Goal: Information Seeking & Learning: Learn about a topic

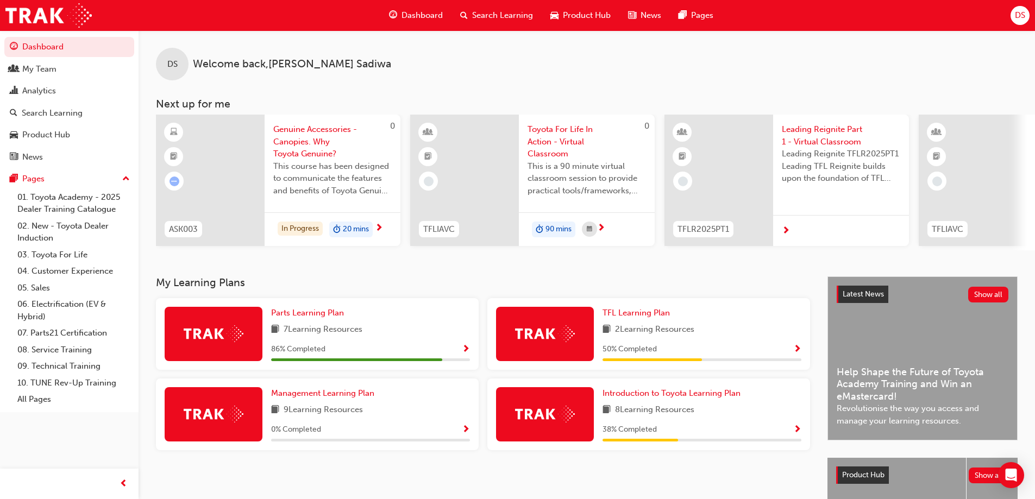
click at [480, 18] on span "Search Learning" at bounding box center [502, 15] width 61 height 13
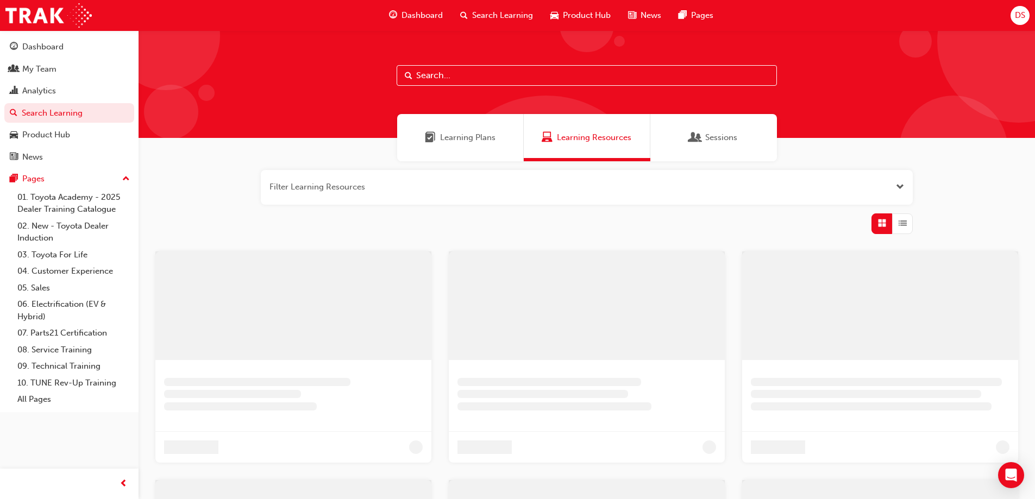
click at [442, 73] on input "text" at bounding box center [587, 75] width 380 height 21
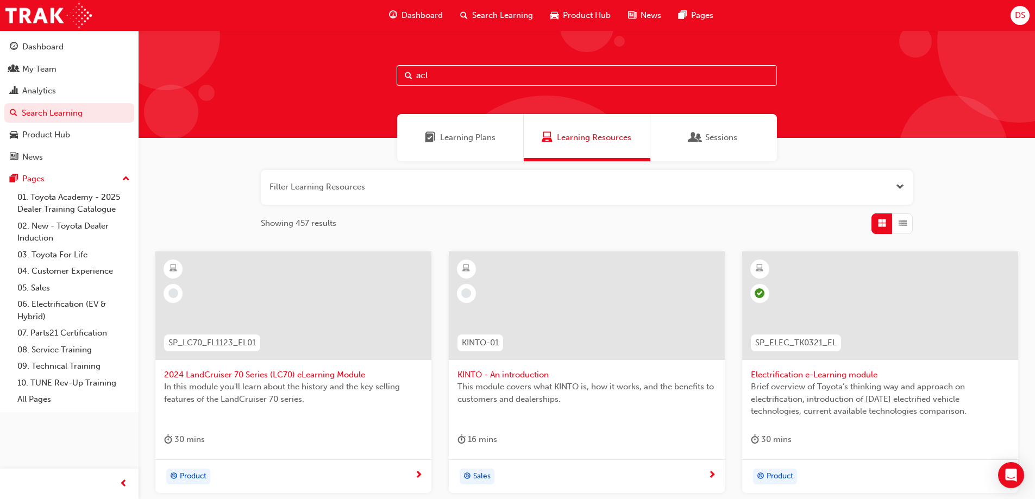
type input "acl"
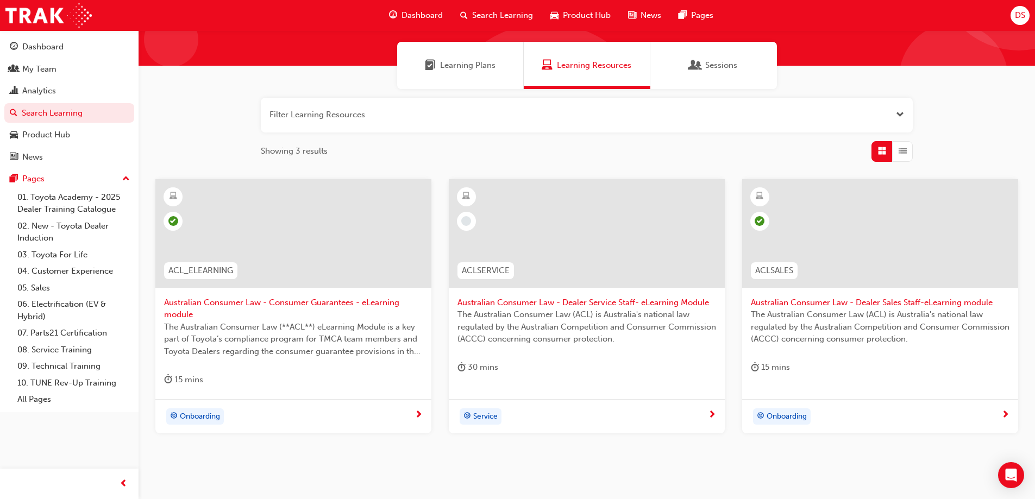
scroll to position [73, 0]
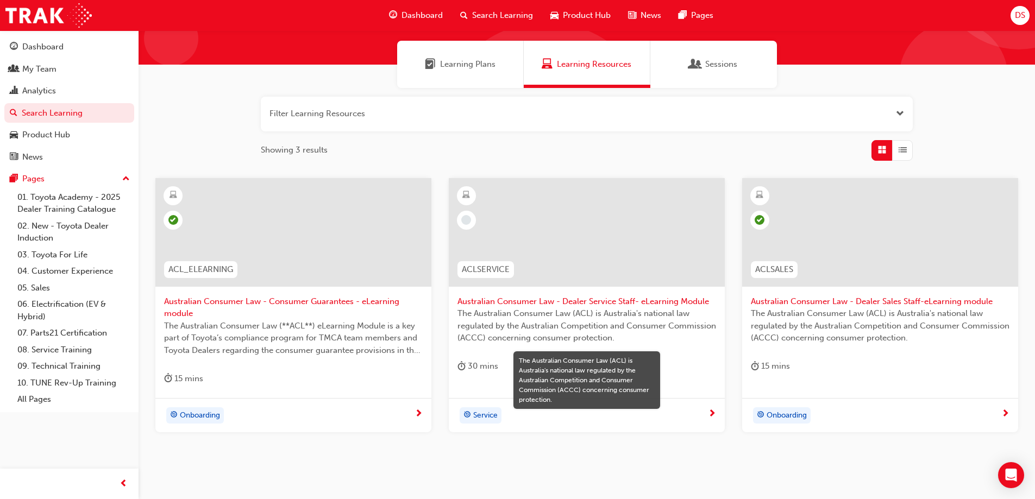
click at [468, 146] on div "Showing 3 results" at bounding box center [587, 150] width 652 height 21
click at [853, 85] on div "Learning Plans Learning Resources Sessions" at bounding box center [587, 64] width 897 height 47
click at [482, 268] on span "ACLSERVICE" at bounding box center [486, 270] width 48 height 13
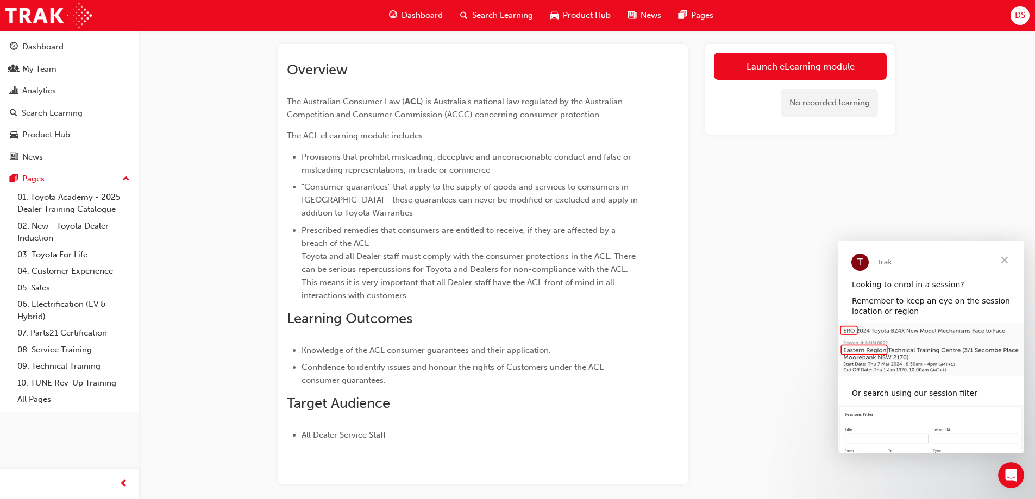
scroll to position [101, 0]
